Goal: Task Accomplishment & Management: Use online tool/utility

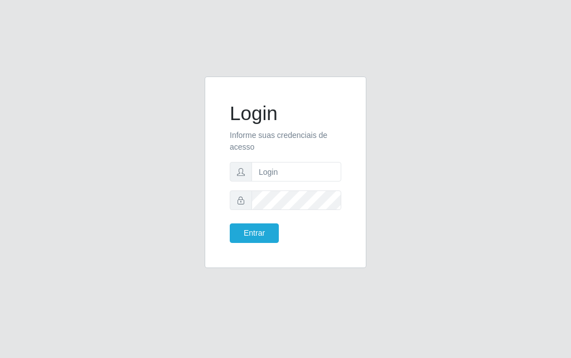
click at [271, 182] on form "Login Informe suas credenciais de acesso Entrar" at bounding box center [286, 172] width 112 height 141
click at [274, 174] on input "text" at bounding box center [297, 172] width 90 height 20
type input "[PERSON_NAME]"
click at [265, 235] on button "Entrar" at bounding box center [254, 233] width 49 height 20
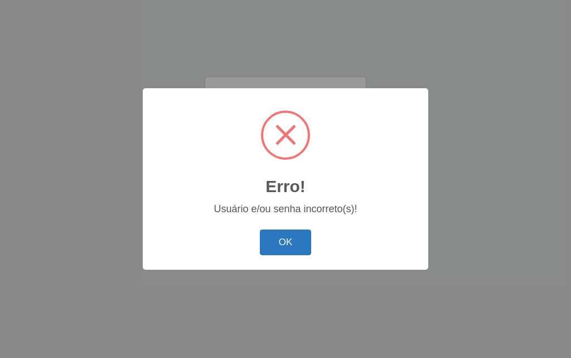
click at [290, 238] on button "OK" at bounding box center [286, 242] width 52 height 26
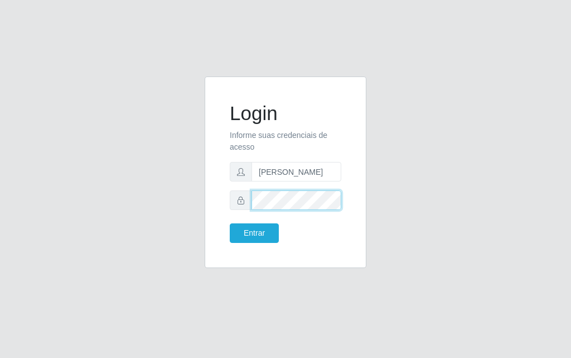
click at [246, 201] on div at bounding box center [286, 200] width 112 height 20
click at [230, 223] on button "Entrar" at bounding box center [254, 233] width 49 height 20
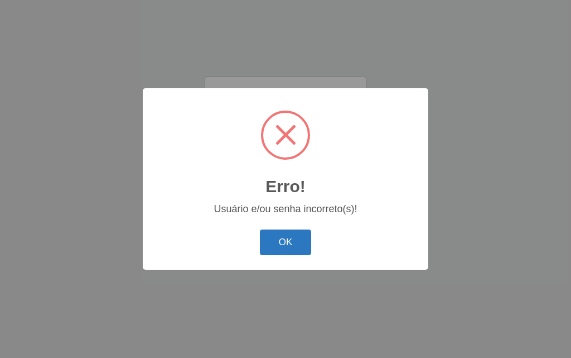
drag, startPoint x: 287, startPoint y: 248, endPoint x: 294, endPoint y: 189, distance: 60.1
click at [287, 248] on button "OK" at bounding box center [286, 242] width 52 height 26
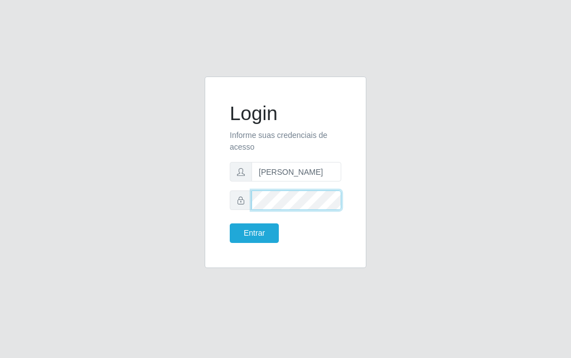
click at [134, 194] on div "Login Informe suas credenciais de acesso [PERSON_NAME] Entrar" at bounding box center [286, 178] width 536 height 205
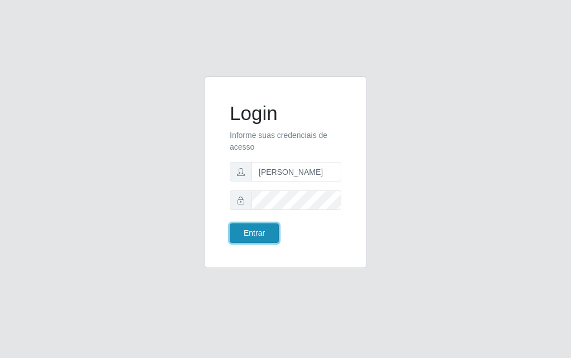
click at [248, 228] on button "Entrar" at bounding box center [254, 233] width 49 height 20
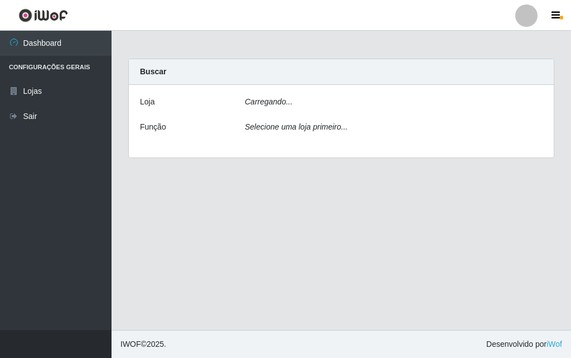
click at [263, 233] on main "Carregando... Buscar [PERSON_NAME]... Função Selecione uma loja primeiro..." at bounding box center [342, 180] width 460 height 299
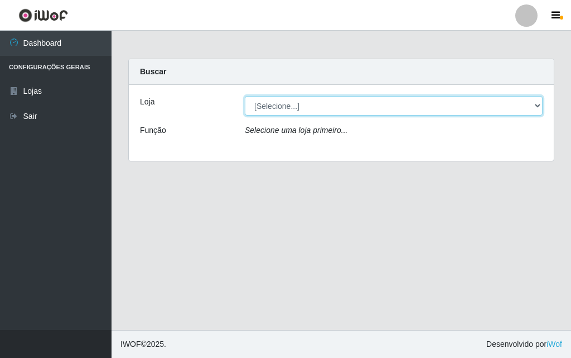
click at [313, 104] on select "[Selecione...] Divino Fogão - [GEOGRAPHIC_DATA]" at bounding box center [394, 106] width 298 height 20
select select "499"
click at [245, 96] on select "[Selecione...] Divino Fogão - [GEOGRAPHIC_DATA]" at bounding box center [394, 106] width 298 height 20
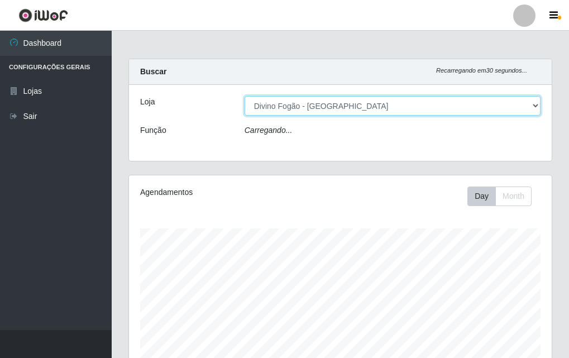
scroll to position [232, 422]
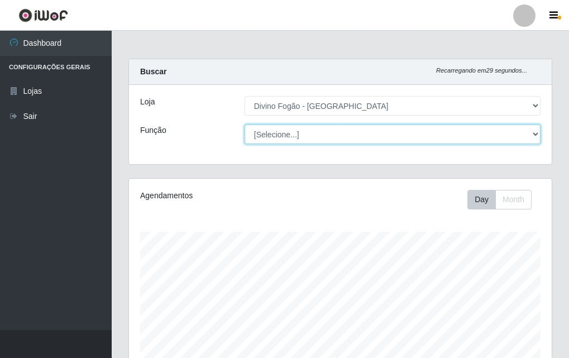
click at [306, 132] on select "[Selecione...] ASG ASG + ASG ++ Auxiliar de Cozinha Auxiliar de Cozinha + Auxil…" at bounding box center [392, 134] width 296 height 20
select select "94"
click at [244, 124] on select "[Selecione...] ASG ASG + ASG ++ Auxiliar de Cozinha Auxiliar de Cozinha + Auxil…" at bounding box center [392, 134] width 296 height 20
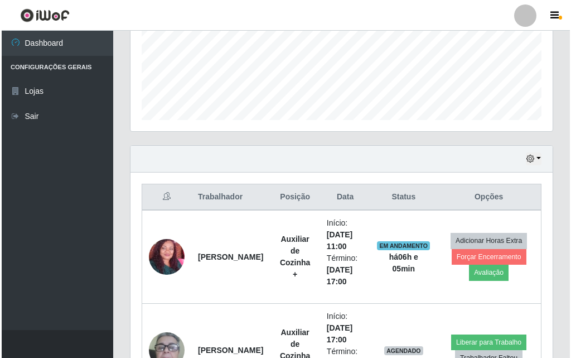
scroll to position [371, 0]
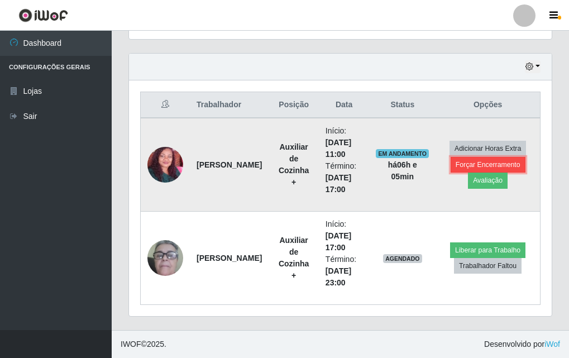
click at [502, 166] on button "Forçar Encerramento" at bounding box center [487, 165] width 75 height 16
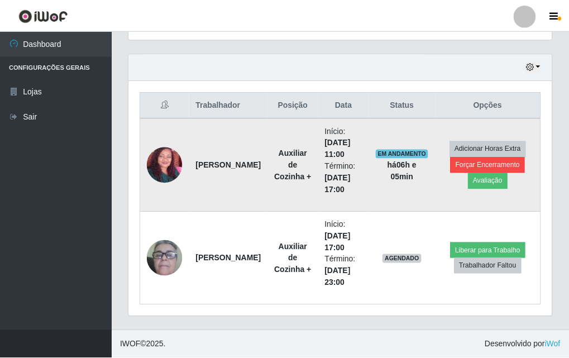
scroll to position [232, 417]
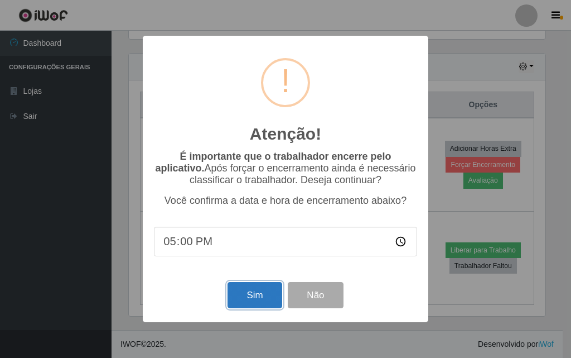
click at [261, 295] on button "Sim" at bounding box center [255, 295] width 54 height 26
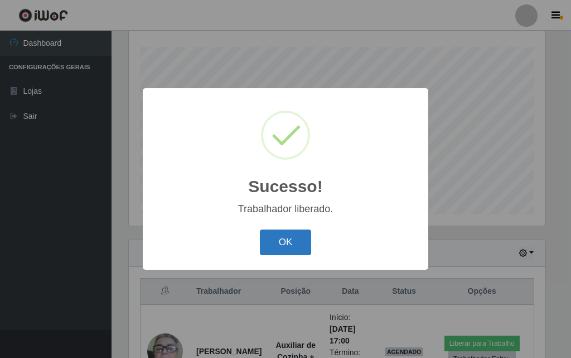
click at [276, 230] on button "OK" at bounding box center [286, 242] width 52 height 26
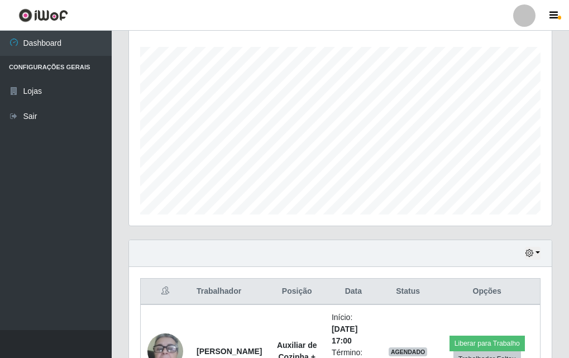
scroll to position [278, 0]
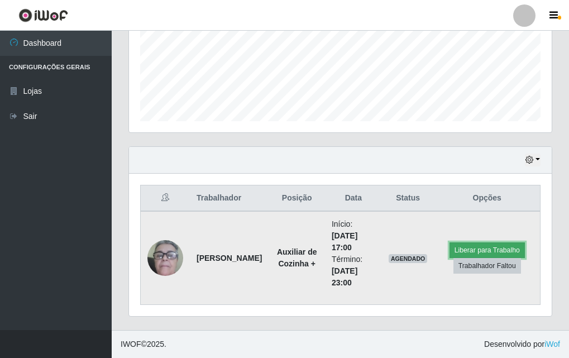
click at [491, 247] on button "Liberar para Trabalho" at bounding box center [486, 250] width 75 height 16
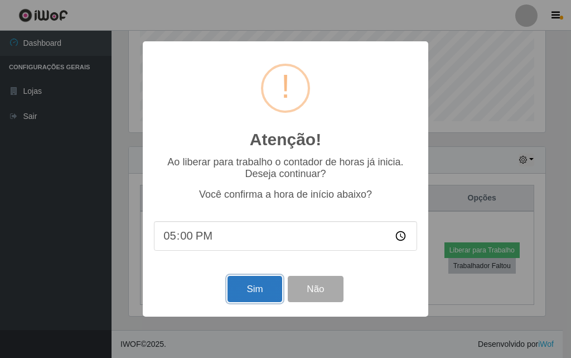
click at [249, 288] on button "Sim" at bounding box center [255, 289] width 54 height 26
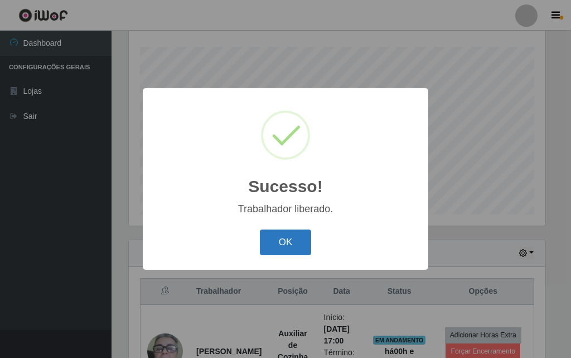
click at [290, 236] on button "OK" at bounding box center [286, 242] width 52 height 26
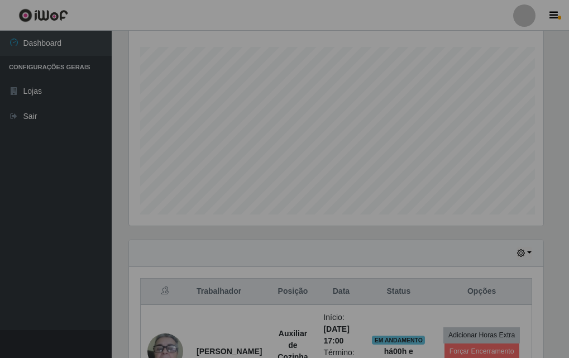
scroll to position [232, 422]
